Goal: Check status

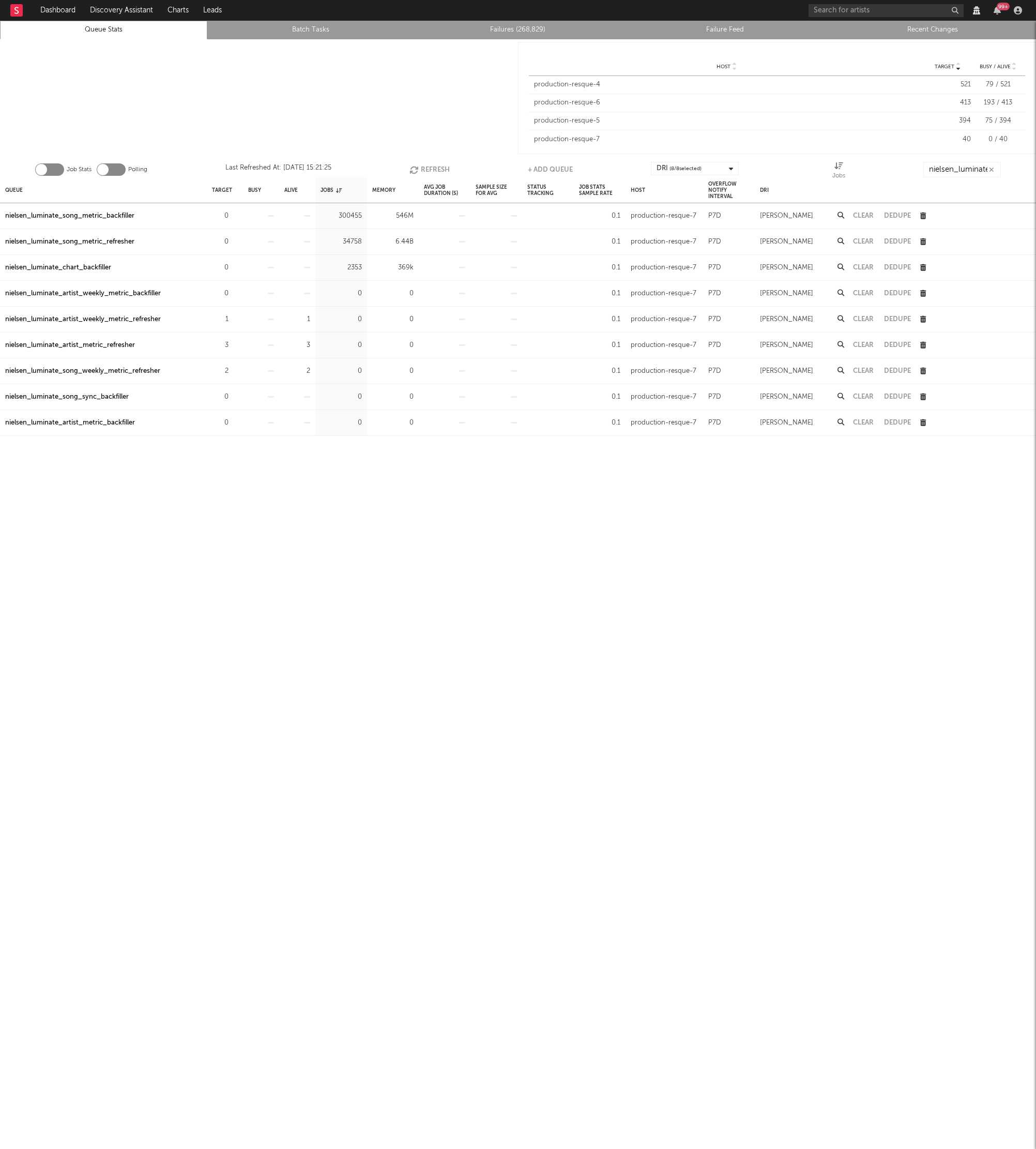
click at [133, 371] on div "nielsen_luminate_song_weekly_metric_refresher" at bounding box center [83, 371] width 155 height 13
click at [114, 347] on div "nielsen_luminate_artist_metric_refresher" at bounding box center [70, 345] width 130 height 13
click at [131, 318] on div "nielsen_luminate_artist_weekly_metric_refresher" at bounding box center [83, 319] width 156 height 13
click at [94, 376] on div "nielsen_luminate_song_weekly_metric_refresher" at bounding box center [83, 371] width 155 height 13
click at [105, 242] on div "nielsen_luminate_song_metric_refresher" at bounding box center [69, 242] width 129 height 13
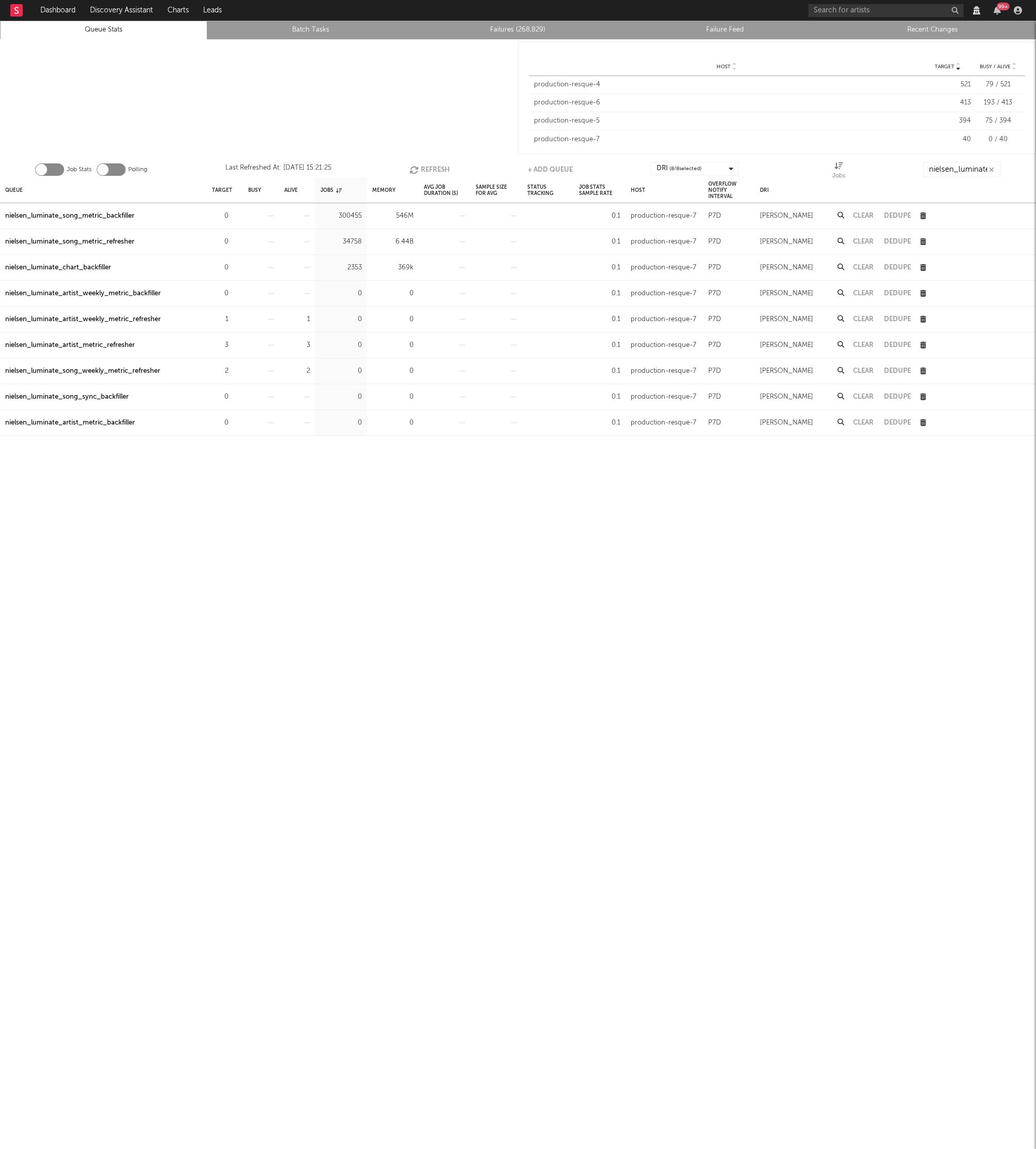
click at [116, 242] on div "nielsen_luminate_song_metric_refresher" at bounding box center [69, 242] width 129 height 13
click at [865, 242] on button "Clear" at bounding box center [864, 242] width 21 height 7
click at [1020, 14] on icon "button" at bounding box center [1017, 10] width 8 height 8
